Goal: Transaction & Acquisition: Purchase product/service

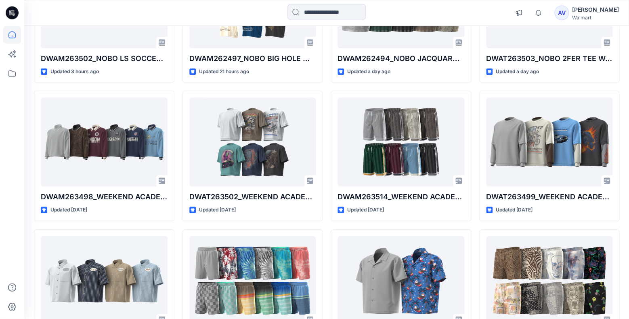
scroll to position [164, 0]
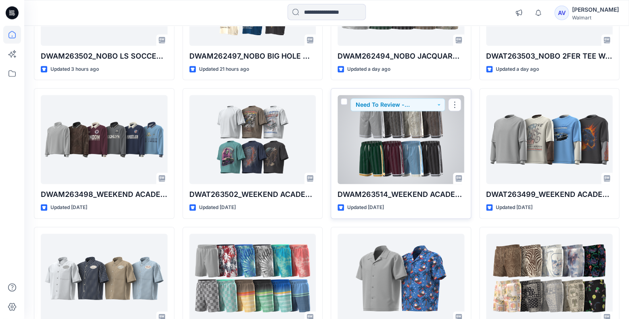
click at [411, 149] on div at bounding box center [401, 139] width 127 height 89
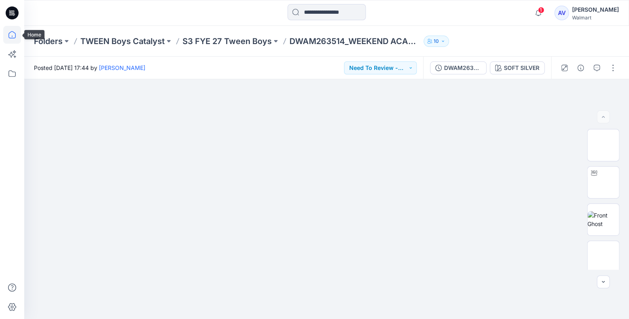
click at [9, 36] on icon at bounding box center [11, 34] width 7 height 7
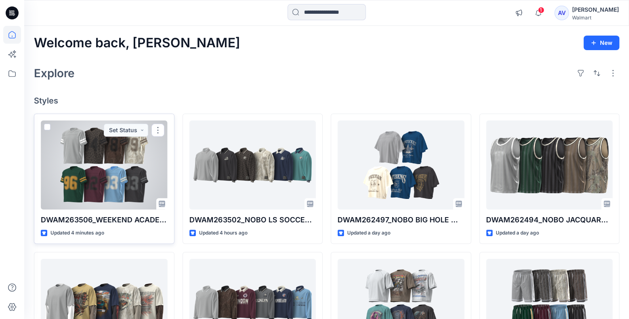
click at [132, 173] on div at bounding box center [104, 164] width 127 height 89
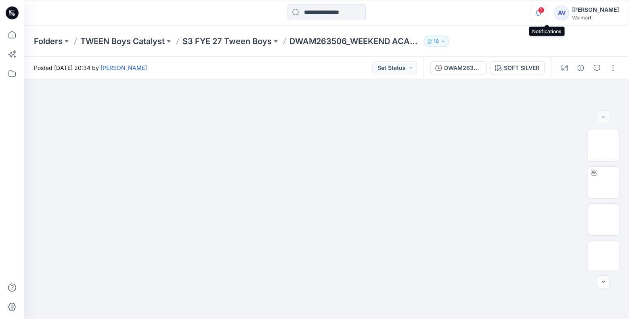
click at [546, 10] on icon "button" at bounding box center [538, 13] width 15 height 16
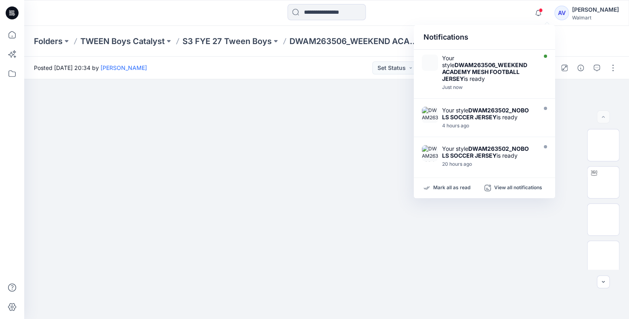
click at [496, 17] on div "Notifications Your style DWAM263506_WEEKEND ACADEMY MESH FOOTBALL JERSEY is rea…" at bounding box center [326, 13] width 604 height 18
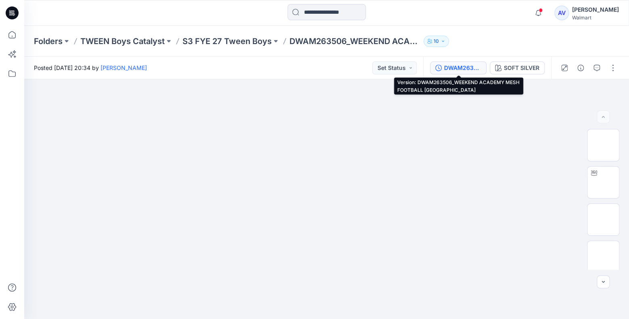
click at [470, 63] on button "DWAM263506_WEEKEND ACADEMY MESH FOOTBALL JERSEY" at bounding box center [458, 67] width 57 height 13
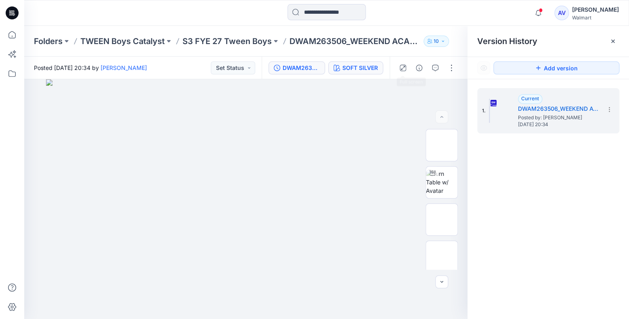
click at [373, 69] on div "SOFT SILVER" at bounding box center [360, 67] width 36 height 9
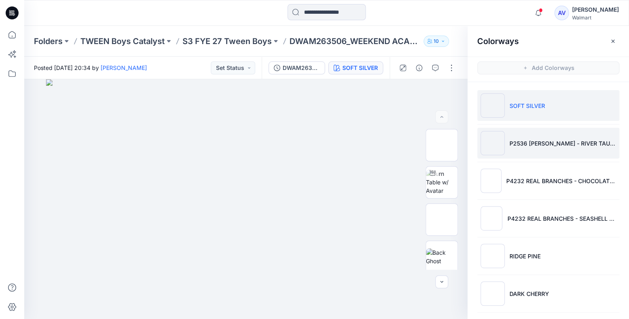
click at [553, 134] on li "P2536 [PERSON_NAME] - RIVER TAUPE" at bounding box center [548, 143] width 142 height 31
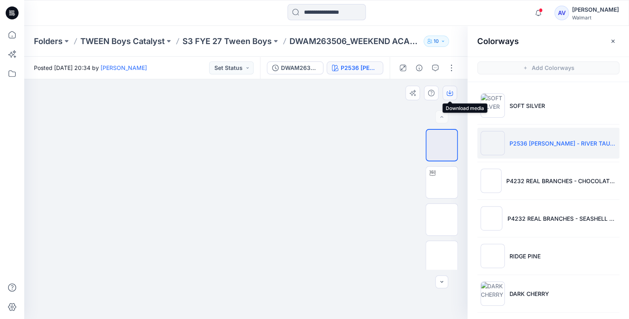
click at [454, 94] on button "button" at bounding box center [450, 93] width 15 height 15
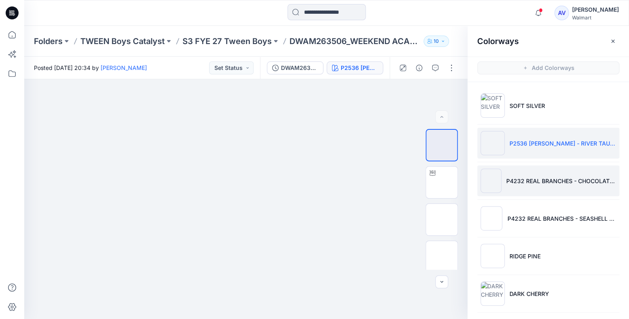
click at [533, 171] on li "P4232 REAL BRANCHES - CHOCOLATE FUDGE" at bounding box center [548, 180] width 142 height 31
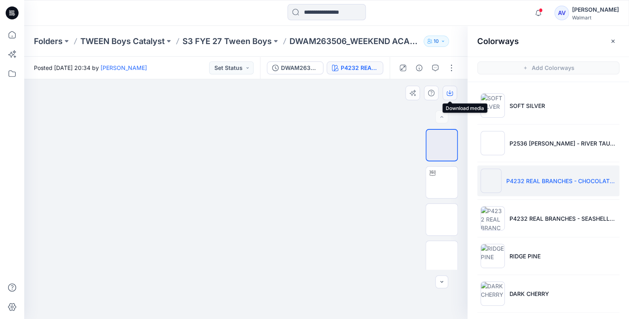
click at [445, 95] on button "button" at bounding box center [450, 93] width 15 height 15
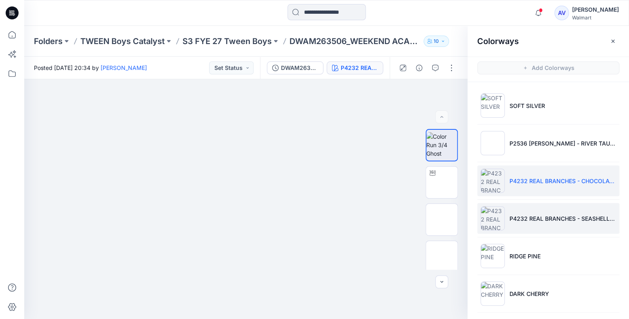
click at [525, 209] on li "P4232 REAL BRANCHES - SEASHELL WHITE" at bounding box center [548, 218] width 142 height 31
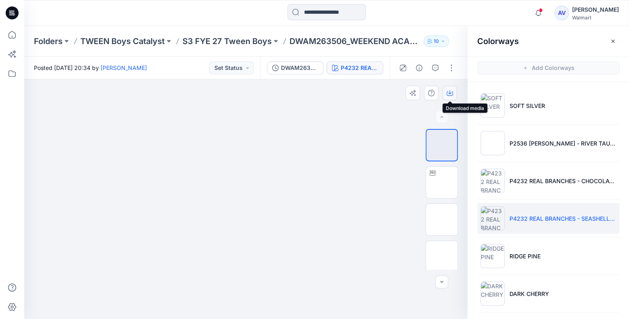
click at [451, 98] on button "button" at bounding box center [450, 93] width 15 height 15
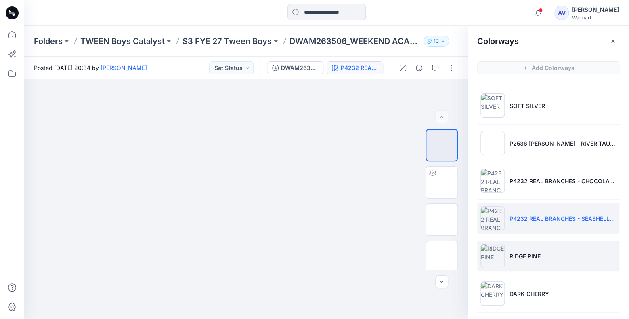
click at [523, 254] on p "RIDGE PINE" at bounding box center [525, 256] width 31 height 8
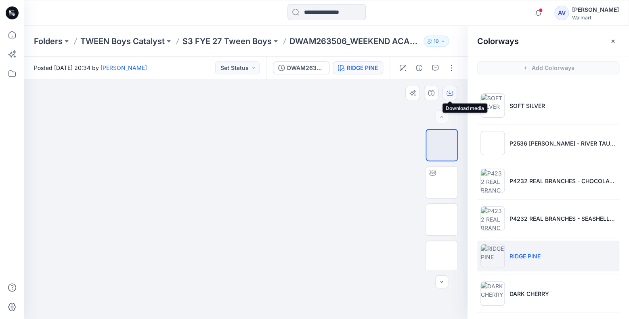
click at [451, 94] on icon "button" at bounding box center [450, 93] width 6 height 6
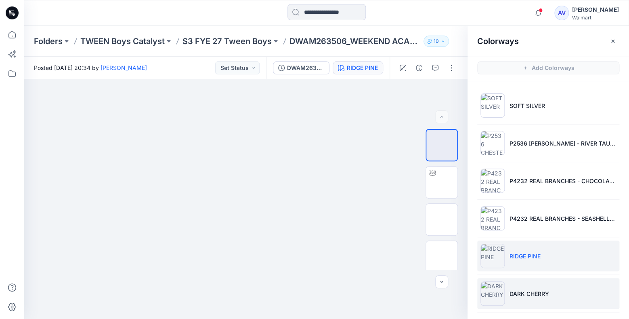
click at [536, 282] on li "DARK CHERRY" at bounding box center [548, 293] width 142 height 31
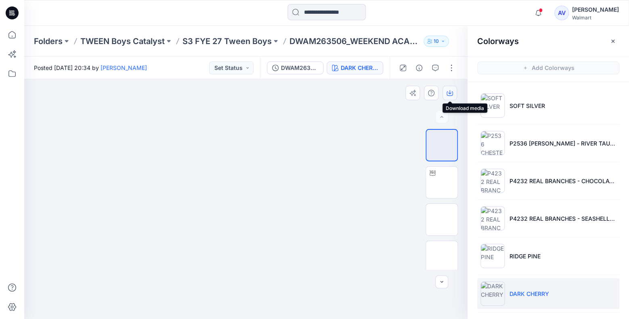
click at [449, 92] on icon "button" at bounding box center [449, 92] width 3 height 4
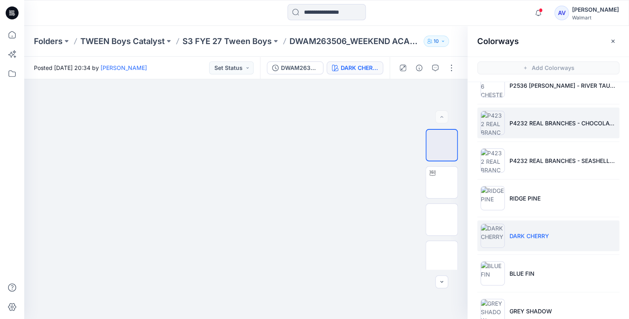
scroll to position [77, 0]
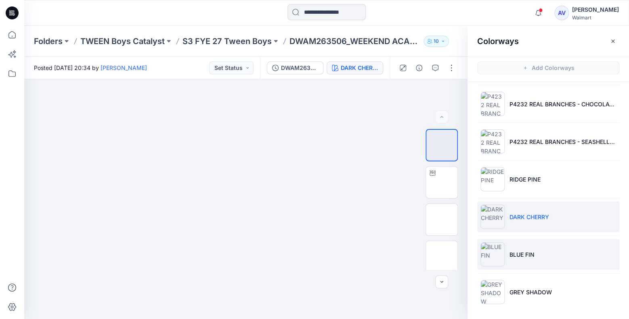
click at [537, 263] on li "BLUE FIN" at bounding box center [548, 254] width 142 height 31
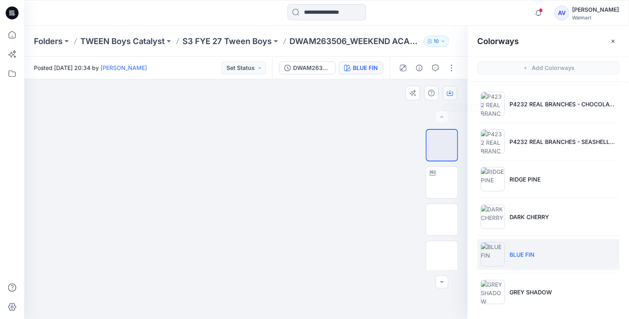
click at [452, 94] on icon "button" at bounding box center [450, 93] width 6 height 6
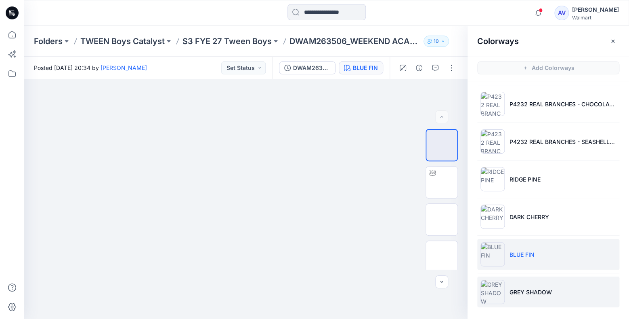
click at [528, 286] on li "GREY SHADOW" at bounding box center [548, 291] width 142 height 31
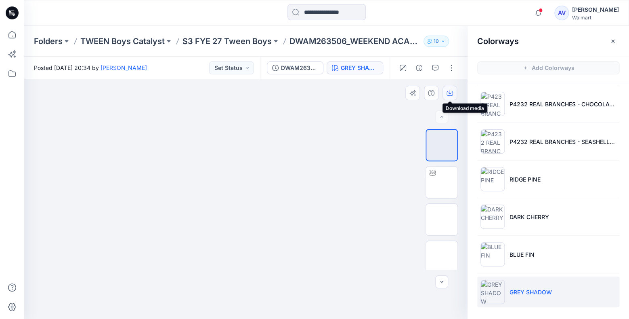
click at [456, 91] on button "button" at bounding box center [450, 93] width 15 height 15
click at [546, 13] on icon "button" at bounding box center [538, 13] width 15 height 16
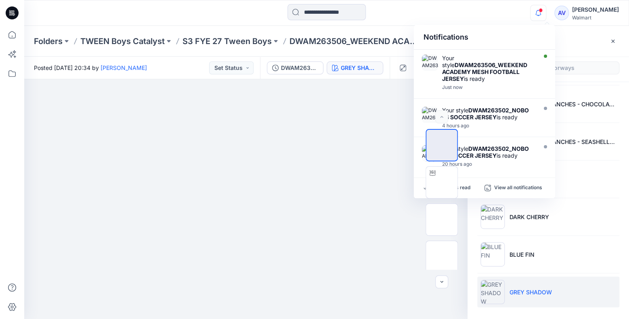
click at [524, 12] on div "Notifications Your style DWAM263506_WEEKEND ACADEMY MESH FOOTBALL JERSEY is rea…" at bounding box center [326, 13] width 604 height 18
